Goal: Task Accomplishment & Management: Complete application form

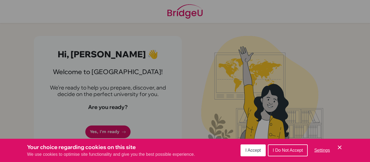
click at [250, 151] on span "I Accept" at bounding box center [252, 150] width 15 height 5
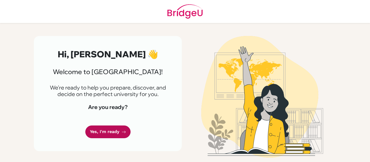
click at [125, 134] on icon at bounding box center [124, 132] width 4 height 4
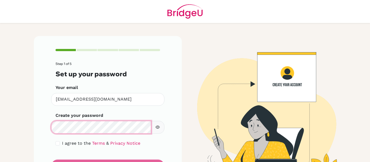
scroll to position [28, 0]
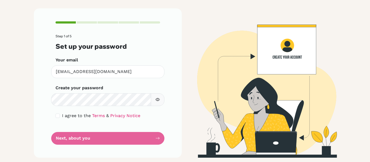
click at [122, 143] on form "Step 1 of 5 Set up your password Your email chloeconner@topamail.com Invalid em…" at bounding box center [107, 89] width 105 height 110
click at [136, 140] on form "Step 1 of 5 Set up your password Your email chloeconner@topamail.com Invalid em…" at bounding box center [107, 89] width 105 height 110
click at [80, 138] on form "Step 1 of 5 Set up your password Your email chloeconner@topamail.com Invalid em…" at bounding box center [107, 89] width 105 height 110
click at [76, 138] on form "Step 1 of 5 Set up your password Your email chloeconner@topamail.com Invalid em…" at bounding box center [107, 89] width 105 height 110
click at [116, 115] on link "Privacy Notice" at bounding box center [125, 115] width 30 height 5
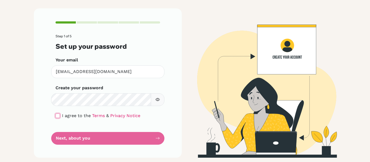
click at [58, 116] on input "checkbox" at bounding box center [57, 116] width 4 height 4
checkbox input "true"
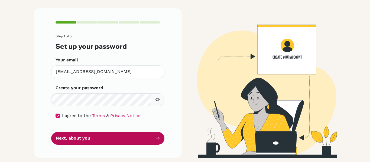
click at [87, 141] on button "Next, about you" at bounding box center [107, 138] width 113 height 13
